Goal: Navigation & Orientation: Find specific page/section

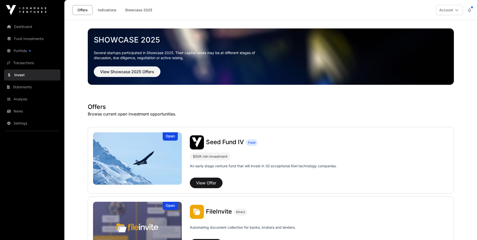
click at [31, 50] on link "Portfolio" at bounding box center [32, 50] width 56 height 11
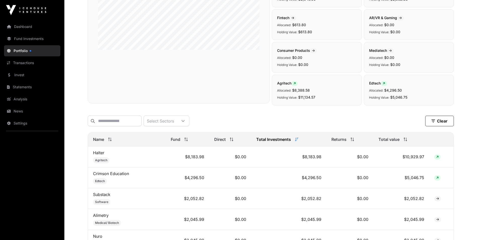
scroll to position [126, 0]
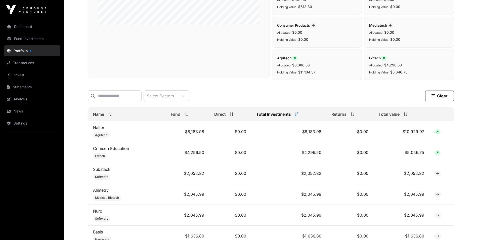
click at [32, 62] on link "Transactions" at bounding box center [32, 62] width 56 height 11
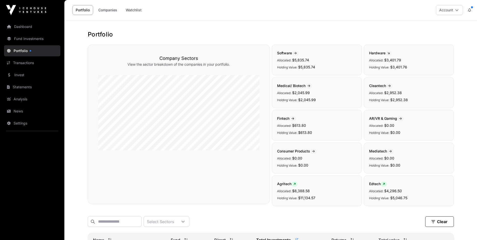
click at [36, 42] on link "Fund Investments" at bounding box center [32, 38] width 56 height 11
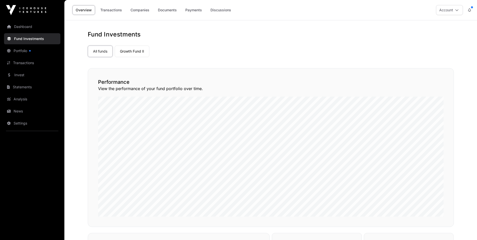
click at [36, 103] on link "Analysis" at bounding box center [32, 99] width 56 height 11
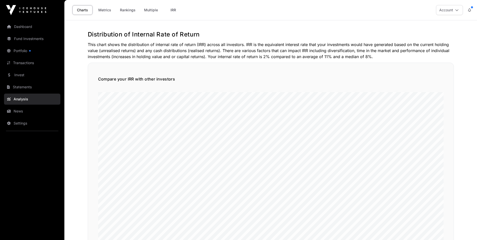
click at [27, 52] on link "Portfolio" at bounding box center [32, 50] width 56 height 11
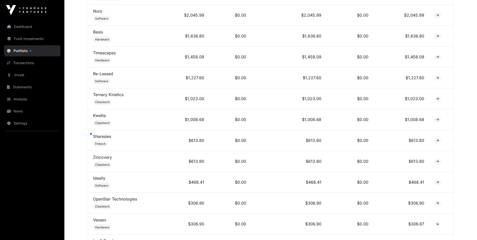
scroll to position [327, 0]
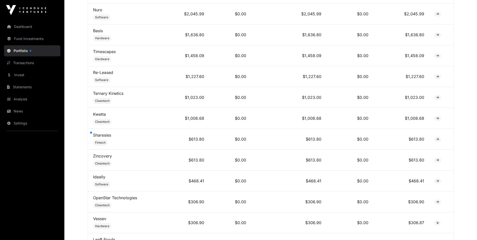
click at [436, 142] on span at bounding box center [437, 139] width 7 height 5
click at [104, 138] on link "Sharesies" at bounding box center [102, 135] width 18 height 5
